Goal: Task Accomplishment & Management: Manage account settings

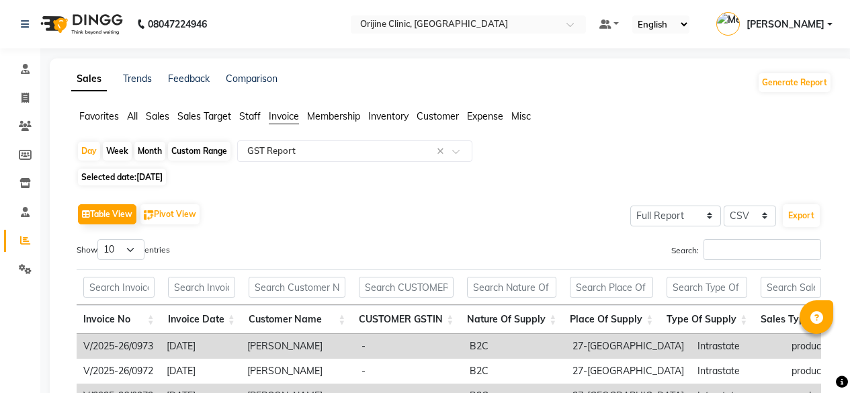
select select "full_report"
select select "csv"
click at [710, 210] on select "Select Full Report Filtered Report" at bounding box center [675, 216] width 91 height 21
click at [632, 206] on select "Select Full Report Filtered Report" at bounding box center [675, 216] width 91 height 21
click at [809, 222] on button "Export" at bounding box center [801, 215] width 37 height 23
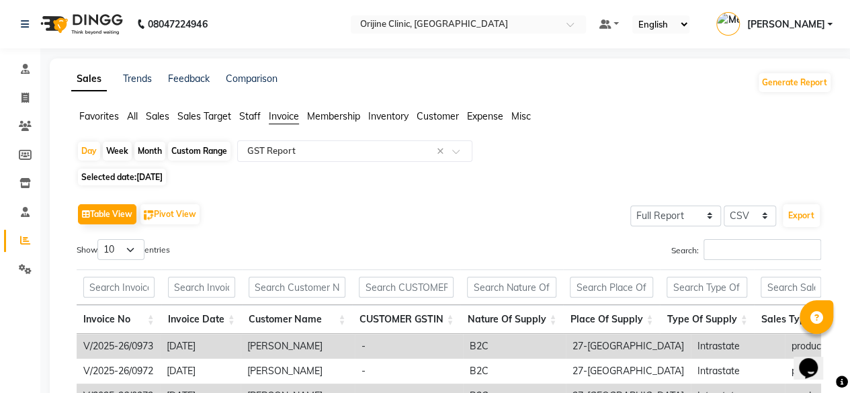
click at [833, 24] on ul "Default Panel My Panel English ENGLISH Español العربية मराठी हिंदी ગુજરાતી தமிழ…" at bounding box center [716, 24] width 247 height 22
click at [826, 25] on link "[PERSON_NAME]" at bounding box center [774, 24] width 116 height 22
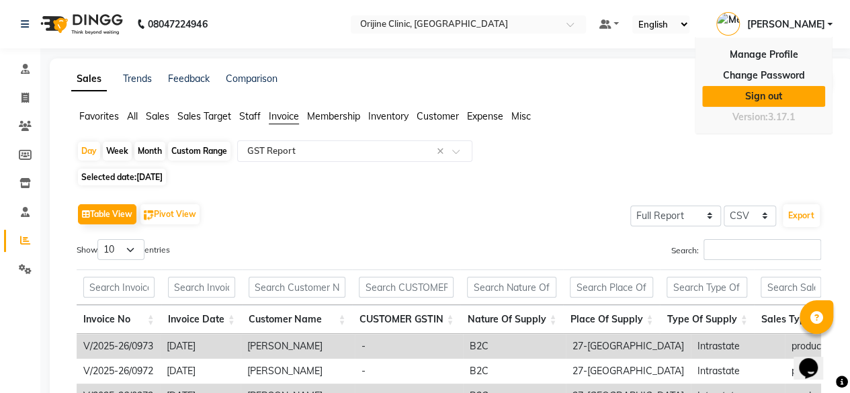
click at [741, 101] on link "Sign out" at bounding box center [763, 96] width 123 height 21
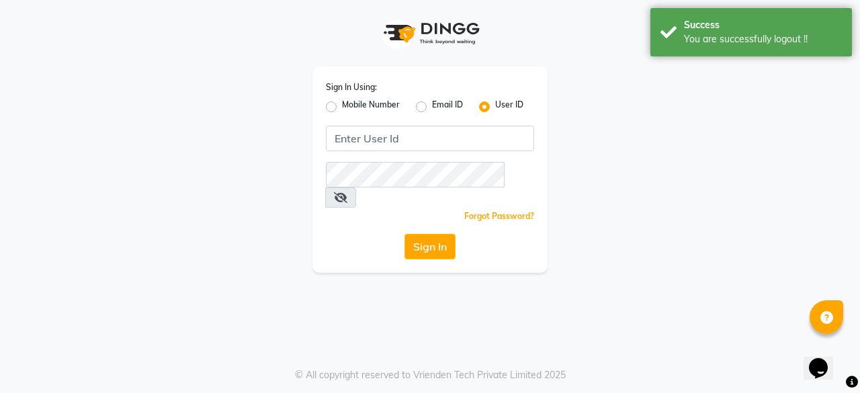
click at [342, 105] on label "Mobile Number" at bounding box center [371, 107] width 58 height 16
click at [342, 105] on input "Mobile Number" at bounding box center [346, 103] width 9 height 9
radio input "true"
radio input "false"
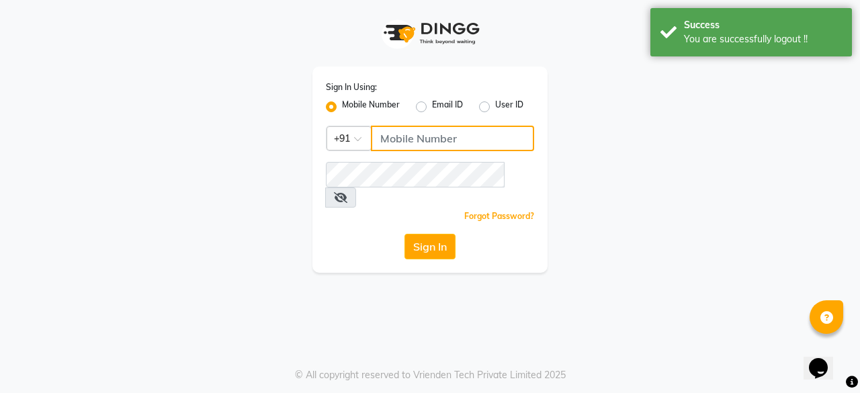
click at [394, 135] on input "Username" at bounding box center [452, 139] width 163 height 26
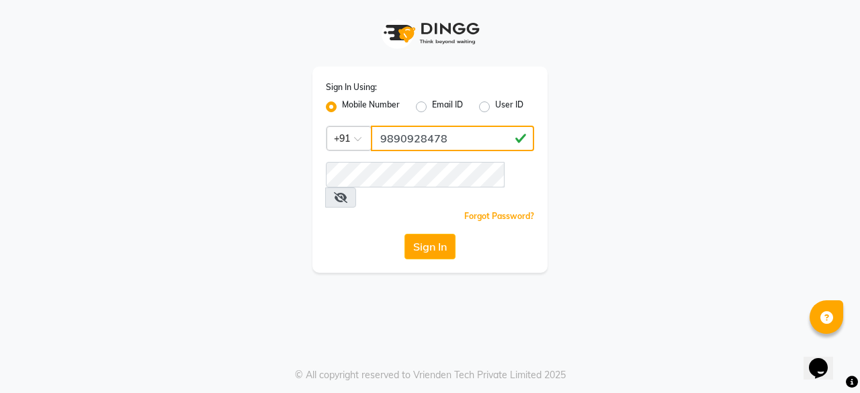
type input "9890928478"
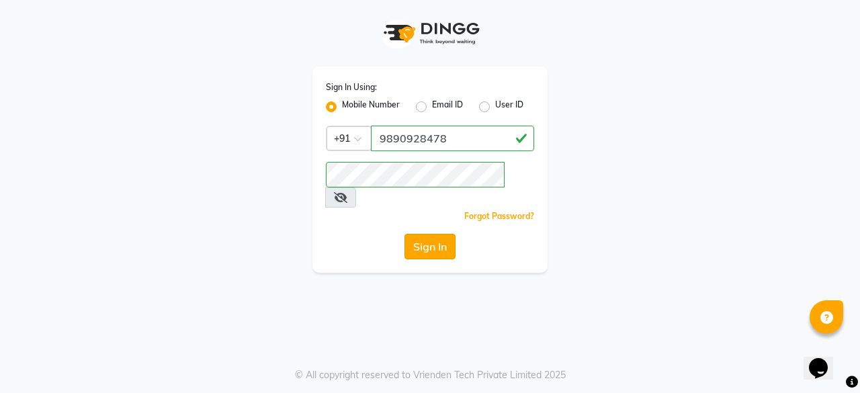
click at [434, 234] on button "Sign In" at bounding box center [430, 247] width 51 height 26
